Goal: Task Accomplishment & Management: Use online tool/utility

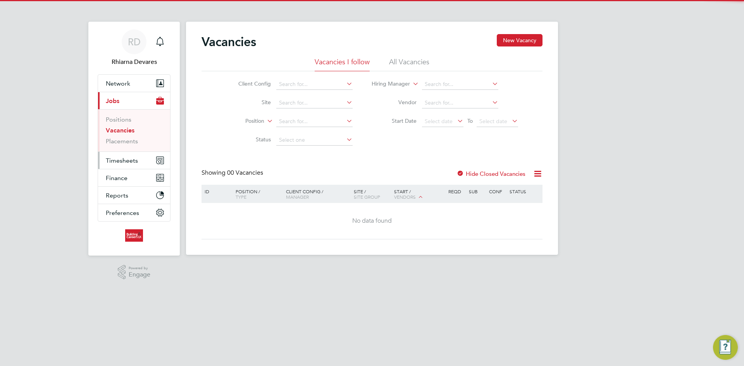
drag, startPoint x: 120, startPoint y: 159, endPoint x: 126, endPoint y: 162, distance: 6.6
click at [120, 159] on span "Timesheets" at bounding box center [122, 160] width 32 height 7
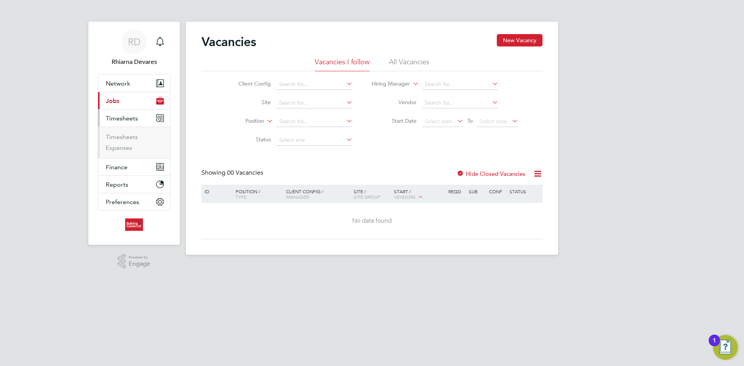
click at [122, 131] on ul "Timesheets Expenses" at bounding box center [134, 142] width 72 height 31
click at [124, 138] on link "Timesheets" at bounding box center [122, 136] width 32 height 7
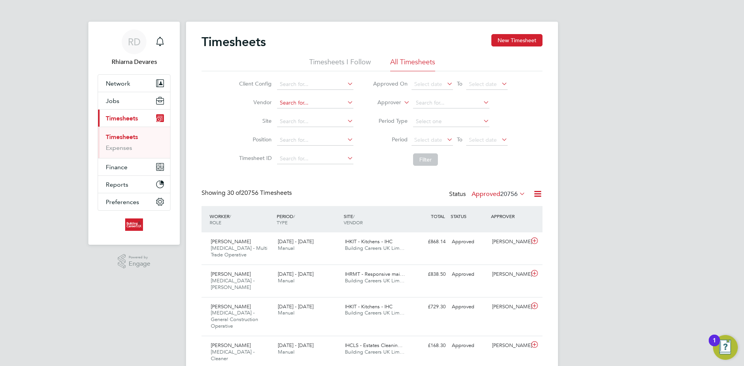
click at [280, 103] on input at bounding box center [315, 103] width 76 height 11
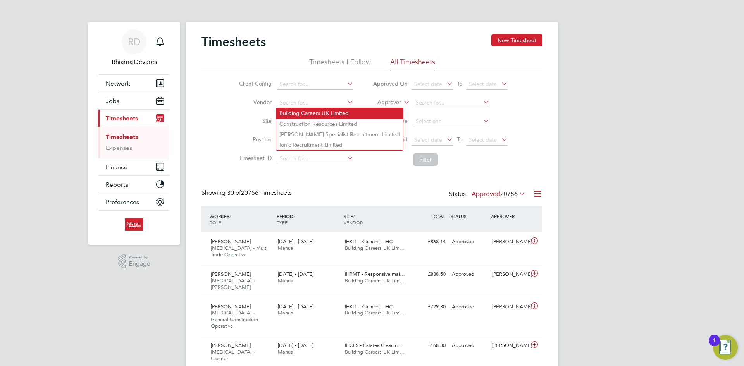
click at [288, 110] on li "Building Careers UK Limited" at bounding box center [339, 113] width 127 height 10
type input "Building Careers UK Limited"
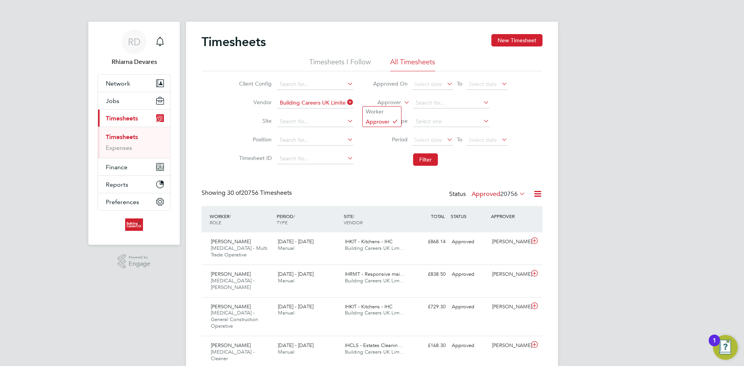
click at [373, 100] on label "Approver" at bounding box center [383, 103] width 35 height 8
click at [379, 102] on label "Approver" at bounding box center [383, 103] width 35 height 8
click at [381, 108] on li "Worker" at bounding box center [382, 112] width 38 height 10
click at [430, 138] on li "Fortnight" at bounding box center [450, 142] width 77 height 10
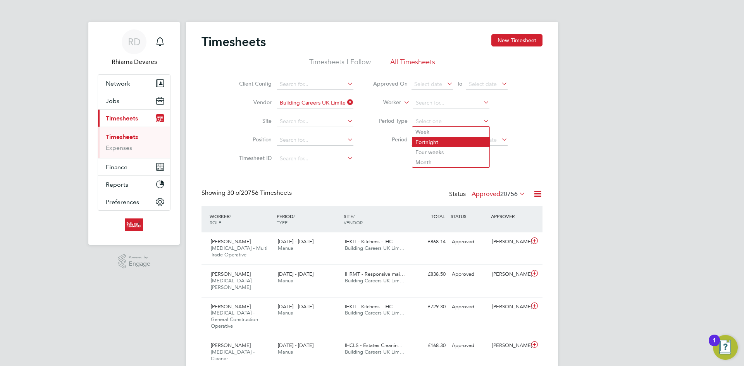
type input "Fortnight"
click at [426, 124] on input at bounding box center [451, 121] width 76 height 11
drag, startPoint x: 429, startPoint y: 139, endPoint x: 439, endPoint y: 169, distance: 31.9
click at [430, 139] on span "Select date" at bounding box center [428, 139] width 28 height 7
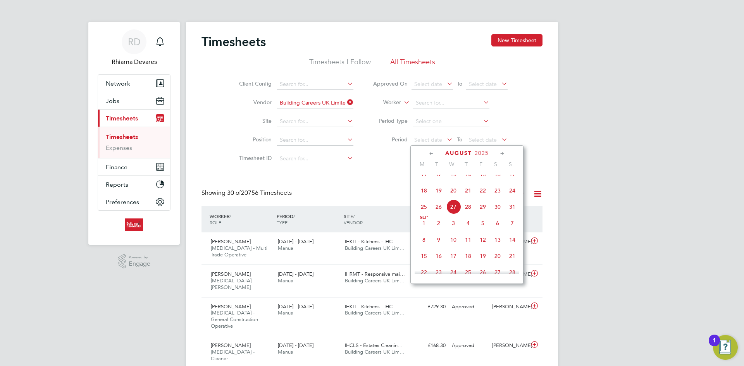
click at [426, 197] on span "18" at bounding box center [424, 190] width 15 height 15
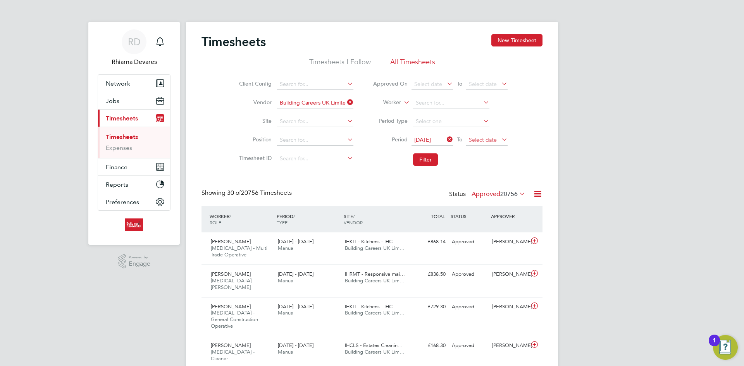
click at [485, 140] on span "Select date" at bounding box center [483, 139] width 28 height 7
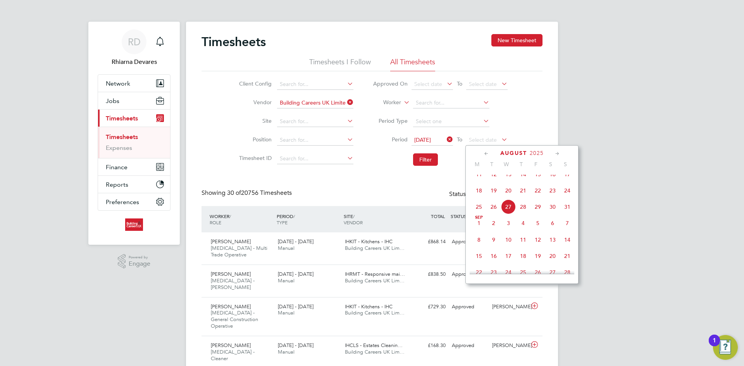
click at [568, 198] on span "24" at bounding box center [567, 190] width 15 height 15
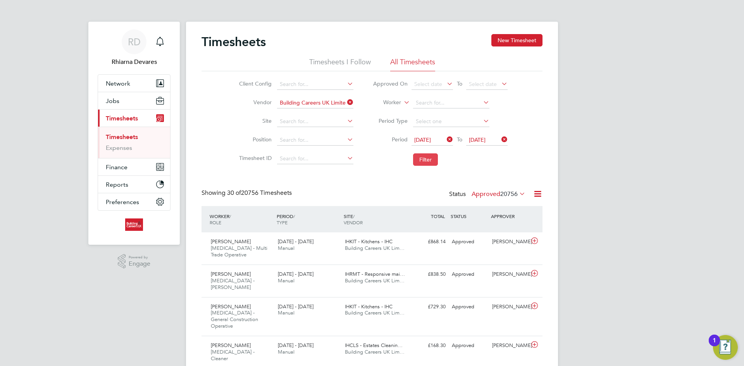
click at [428, 158] on button "Filter" at bounding box center [425, 160] width 25 height 12
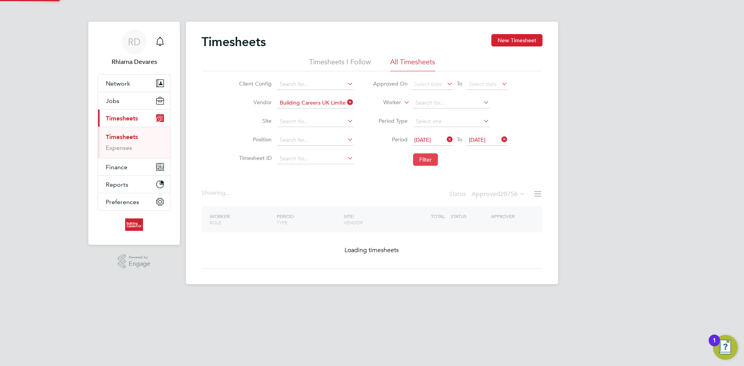
click at [428, 158] on button "Filter" at bounding box center [425, 160] width 25 height 12
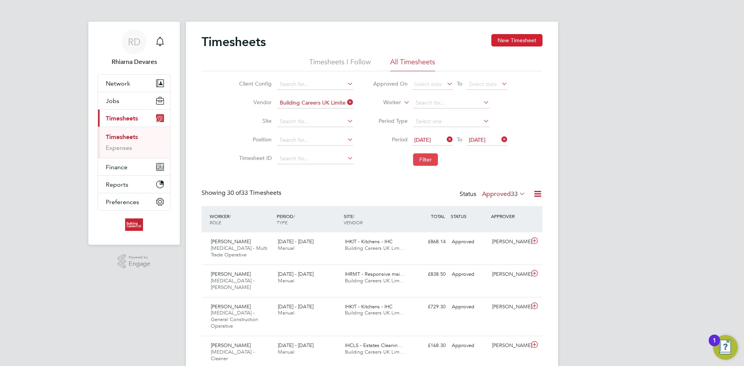
click at [425, 158] on button "Filter" at bounding box center [425, 160] width 25 height 12
click at [427, 165] on button "Filter" at bounding box center [425, 160] width 25 height 12
click at [507, 194] on label "Approved 33" at bounding box center [503, 194] width 43 height 8
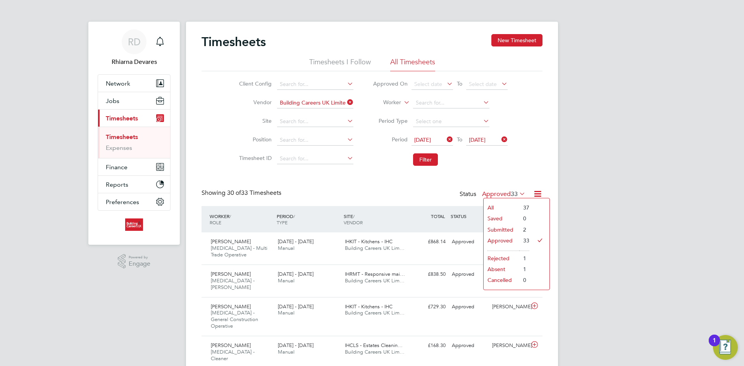
click at [502, 232] on li "Submitted" at bounding box center [502, 229] width 36 height 11
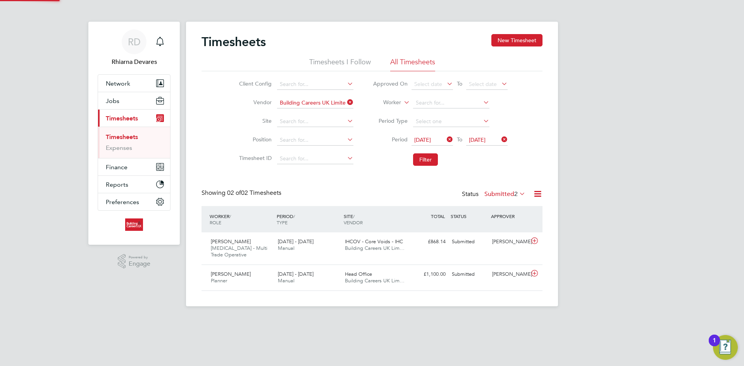
click at [536, 195] on icon at bounding box center [538, 194] width 10 height 10
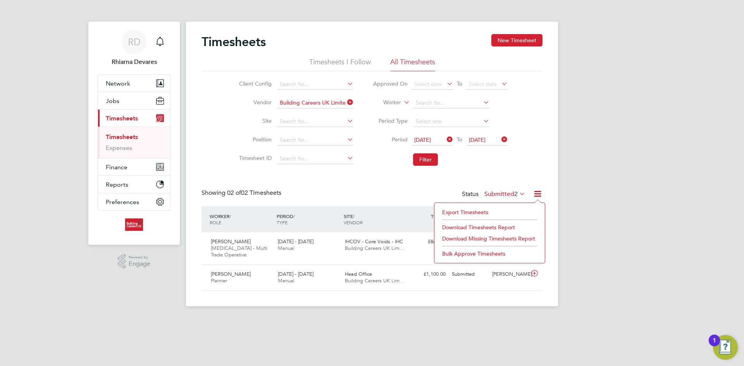
click at [464, 226] on li "Download Timesheets Report" at bounding box center [489, 227] width 103 height 11
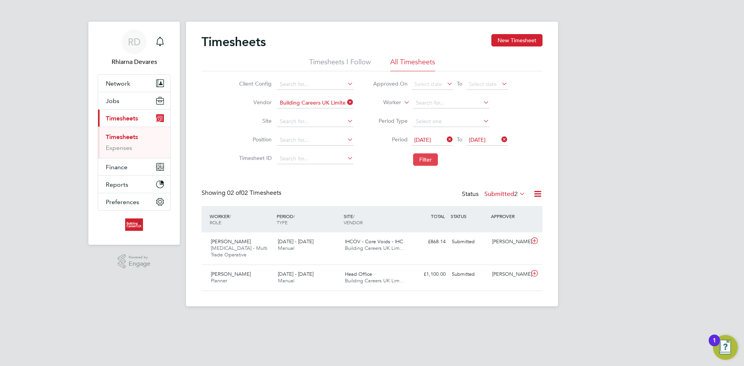
click at [426, 160] on button "Filter" at bounding box center [425, 160] width 25 height 12
drag, startPoint x: 426, startPoint y: 159, endPoint x: 438, endPoint y: 159, distance: 12.4
click at [426, 159] on button "Filter" at bounding box center [425, 160] width 25 height 12
click at [426, 162] on button "Filter" at bounding box center [425, 160] width 25 height 12
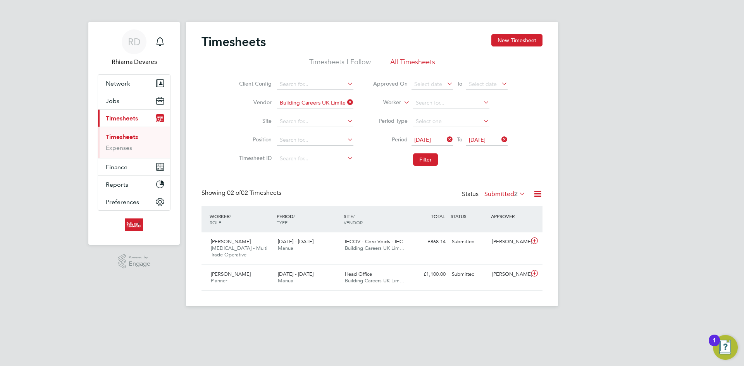
click at [412, 162] on li "Filter" at bounding box center [440, 160] width 154 height 20
click at [420, 158] on button "Filter" at bounding box center [425, 160] width 25 height 12
click at [424, 161] on button "Filter" at bounding box center [425, 160] width 25 height 12
click at [510, 197] on label "Submitted 2" at bounding box center [505, 194] width 41 height 8
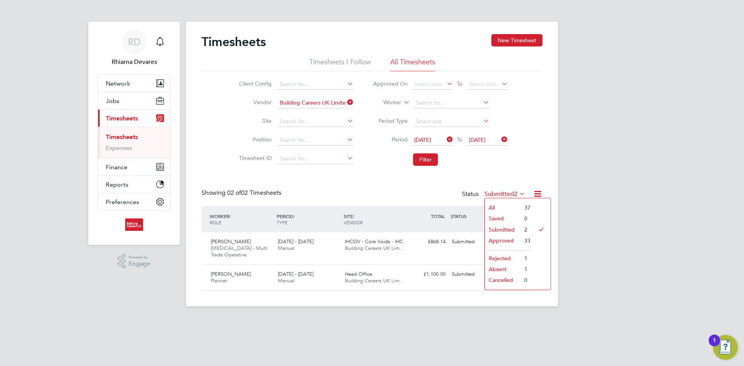
click at [579, 201] on div "RD Rhiarna Devares Notifications Applications: Network Team Members Businesses …" at bounding box center [372, 159] width 744 height 319
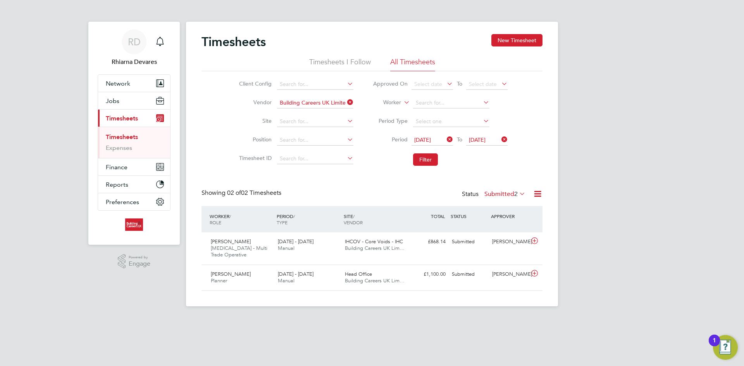
click at [502, 193] on label "Submitted 2" at bounding box center [505, 194] width 41 height 8
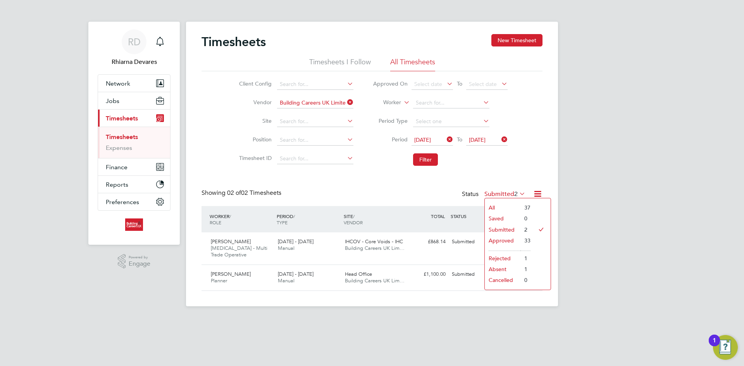
click at [562, 170] on div "RD Rhiarna Devares Notifications Applications: Network Team Members Businesses …" at bounding box center [372, 159] width 744 height 319
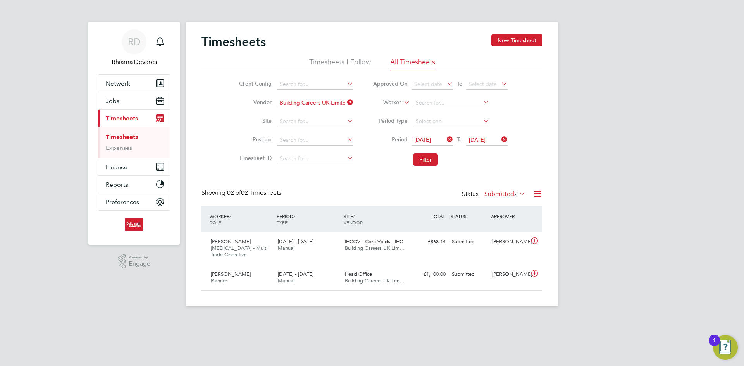
drag, startPoint x: 424, startPoint y: 159, endPoint x: 407, endPoint y: 158, distance: 16.7
click at [424, 159] on button "Filter" at bounding box center [425, 160] width 25 height 12
